Goal: Check status: Check status

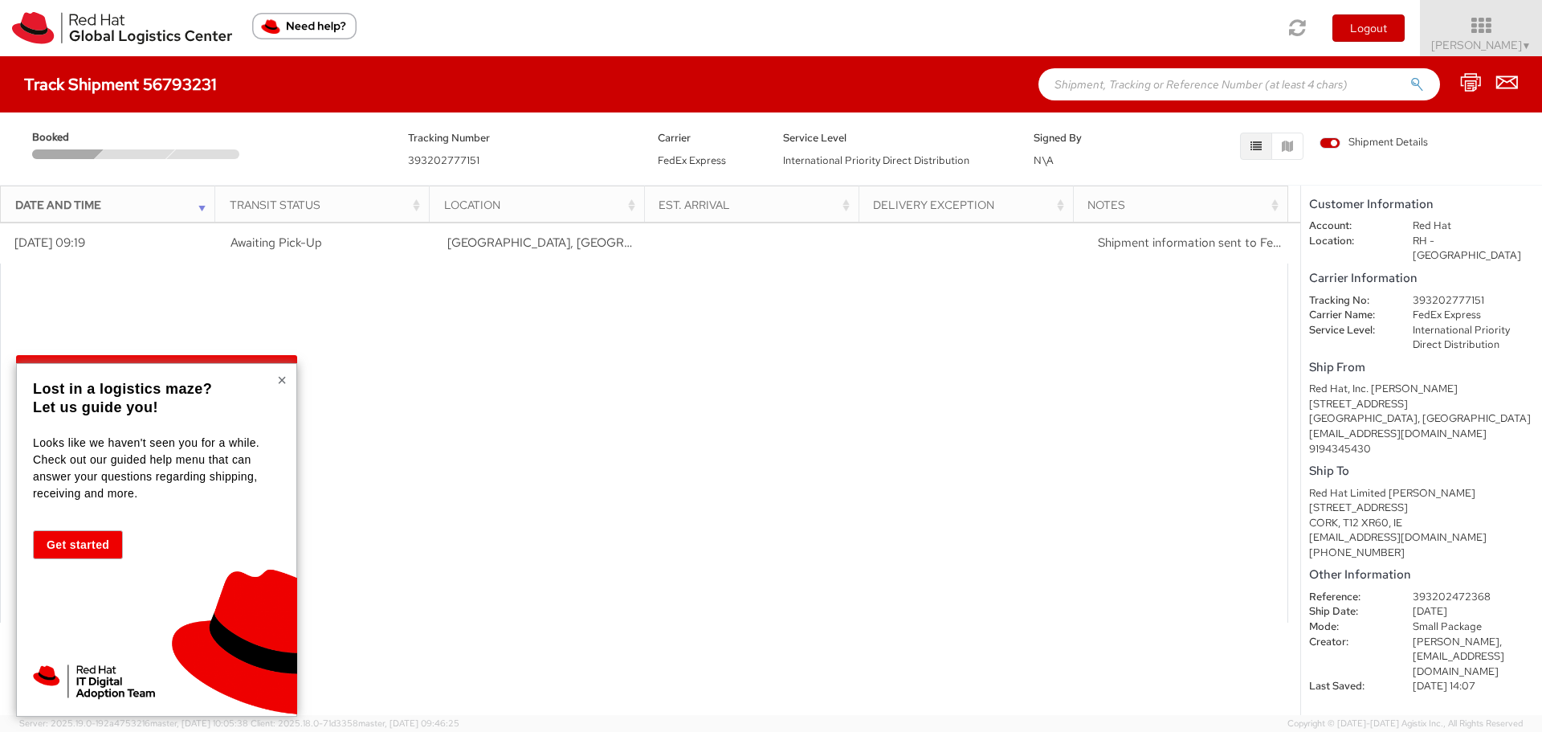
click at [279, 377] on button "×" at bounding box center [282, 380] width 10 height 16
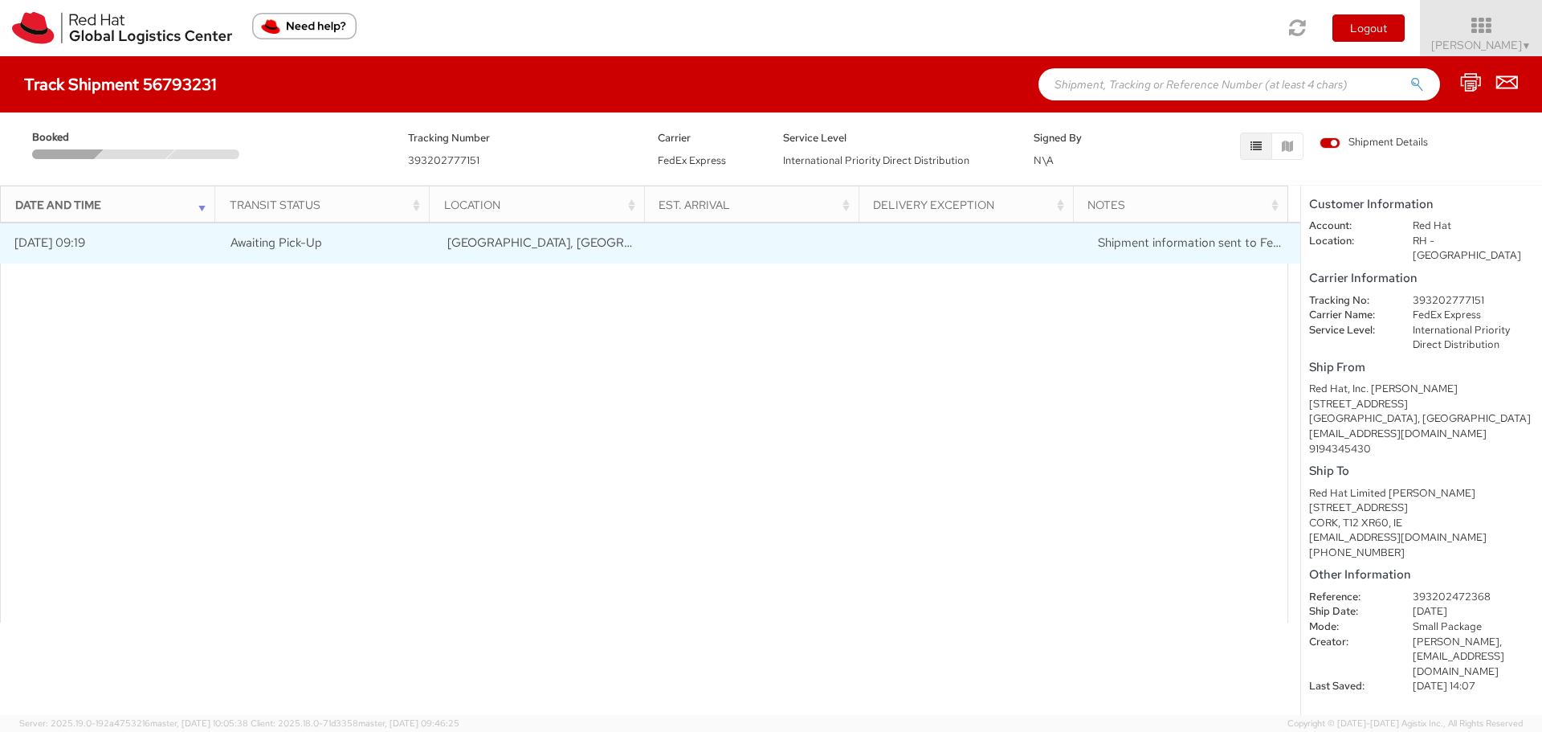
click at [517, 249] on span "[GEOGRAPHIC_DATA], [GEOGRAPHIC_DATA], [GEOGRAPHIC_DATA]" at bounding box center [638, 243] width 382 height 16
click at [1112, 246] on span "Shipment information sent to FedEx" at bounding box center [1195, 243] width 195 height 16
click at [1238, 243] on span "Shipment information sent to FedEx" at bounding box center [1195, 243] width 195 height 16
click at [1153, 251] on td "Shipment information sent to FedEx" at bounding box center [1191, 243] width 217 height 40
